Goal: Information Seeking & Learning: Learn about a topic

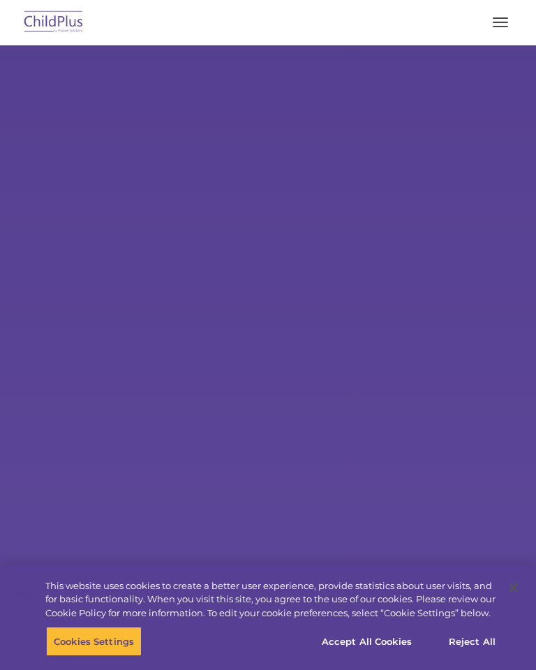
select select "MEDIUM"
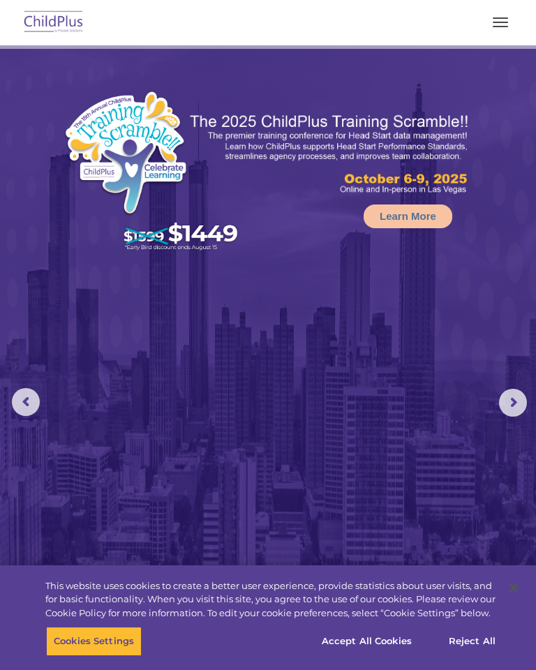
click at [514, 18] on button "button" at bounding box center [499, 22] width 29 height 22
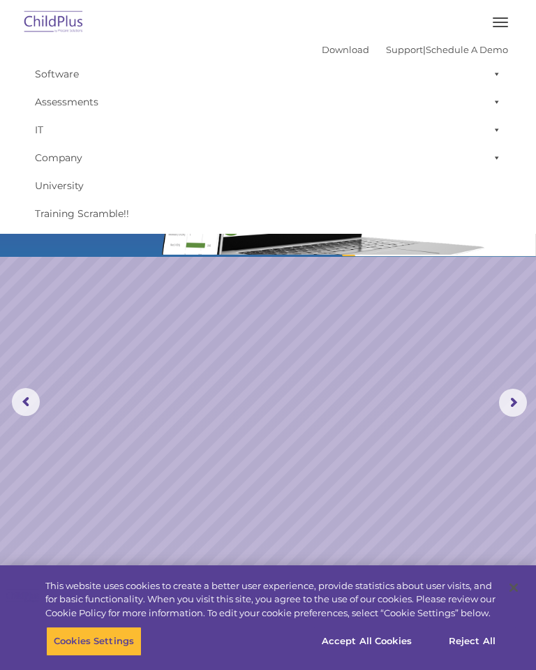
click at [513, 13] on button "button" at bounding box center [499, 22] width 29 height 22
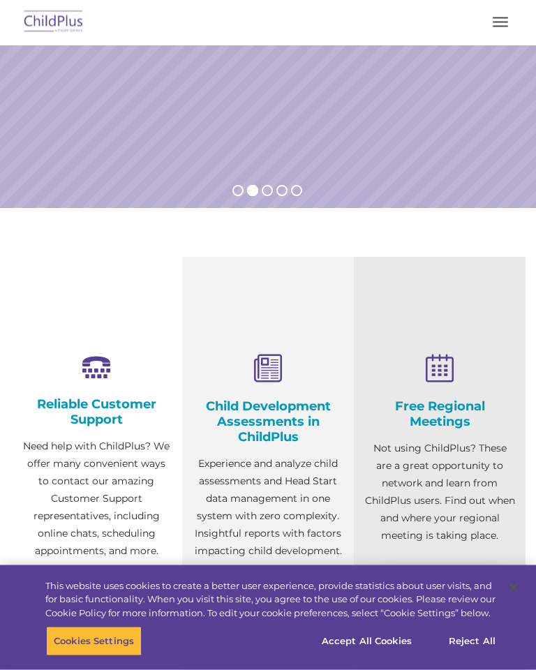
scroll to position [552, 0]
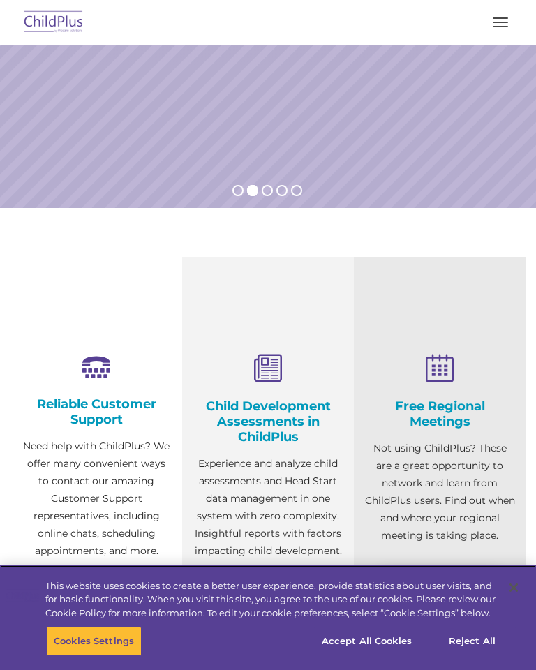
click at [123, 656] on button "Cookies Settings" at bounding box center [94, 640] width 96 height 29
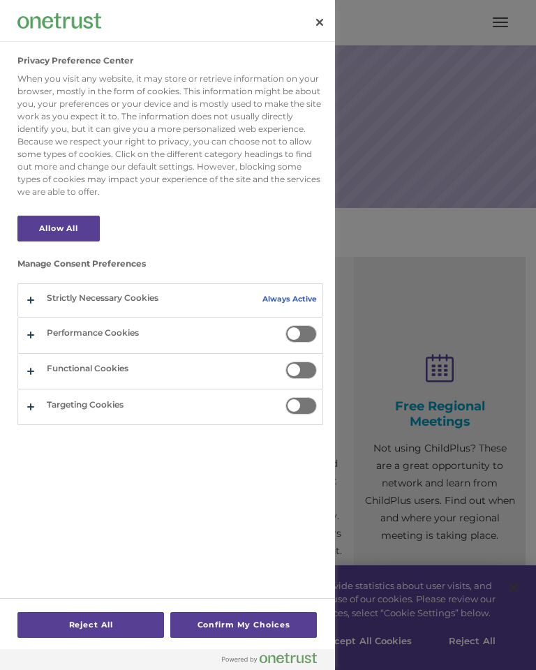
click at [239, 637] on button "Confirm My Choices" at bounding box center [243, 625] width 146 height 26
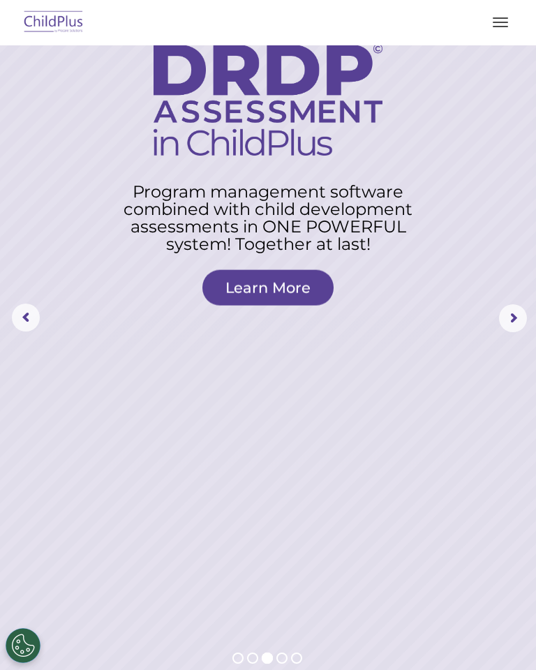
scroll to position [0, 0]
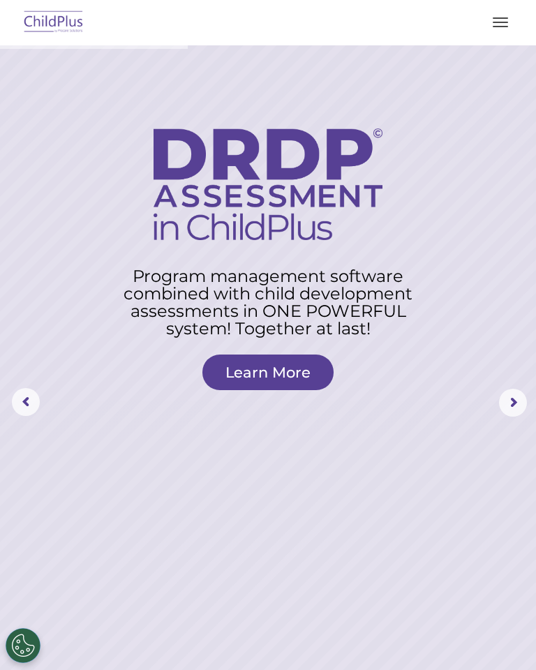
click at [68, 30] on img at bounding box center [54, 22] width 66 height 33
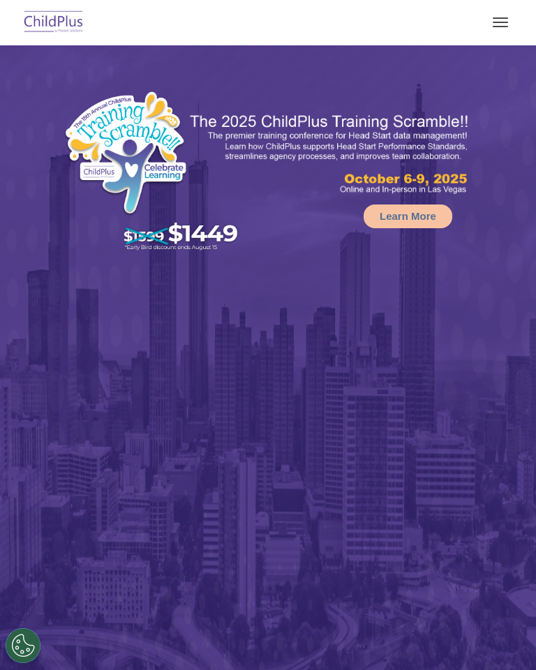
select select "MEDIUM"
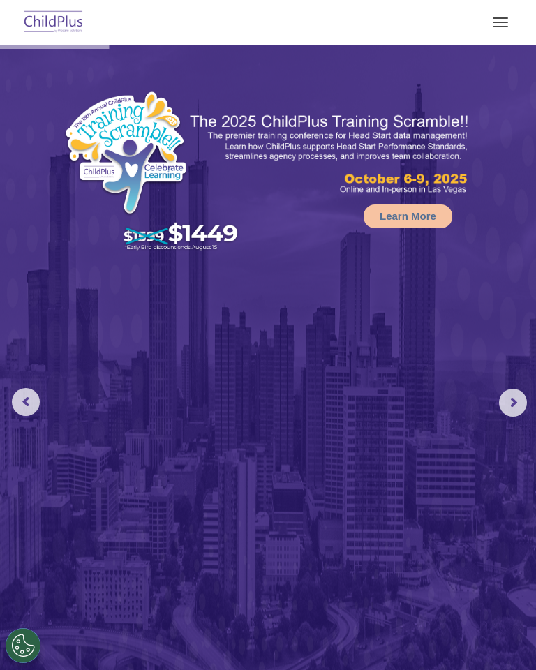
click at [511, 13] on button "button" at bounding box center [499, 22] width 29 height 22
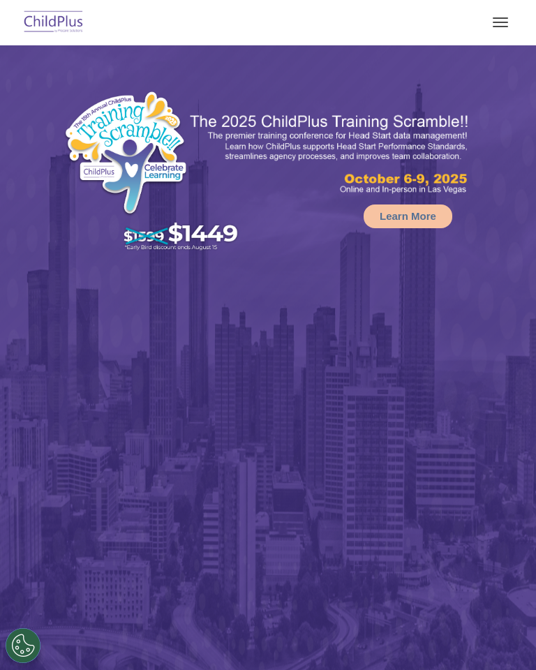
select select "MEDIUM"
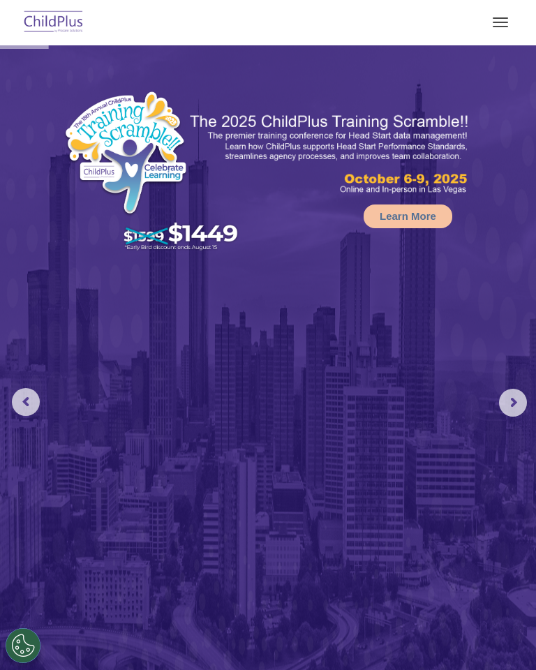
click at [513, 15] on button "button" at bounding box center [499, 22] width 29 height 22
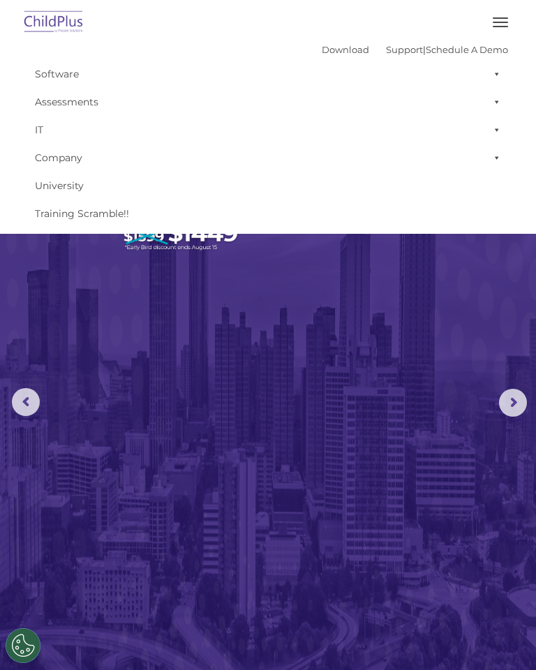
click at [522, 78] on nav "Download Support | Schedule A Demo  MENU MENU Software ChildPlus: The original…" at bounding box center [268, 117] width 536 height 234
click at [516, 82] on div "Download Support | Schedule A Demo  MENU MENU Software ChildPlus: The original…" at bounding box center [267, 133] width 501 height 188
click at [518, 78] on div "Download Support | Schedule A Demo  MENU MENU Software ChildPlus: The original…" at bounding box center [268, 117] width 508 height 222
click at [516, 68] on div "Download Support | Schedule A Demo  MENU MENU Software ChildPlus: The original…" at bounding box center [267, 133] width 501 height 188
click at [82, 68] on link "Software" at bounding box center [268, 74] width 480 height 28
